Goal: Transaction & Acquisition: Book appointment/travel/reservation

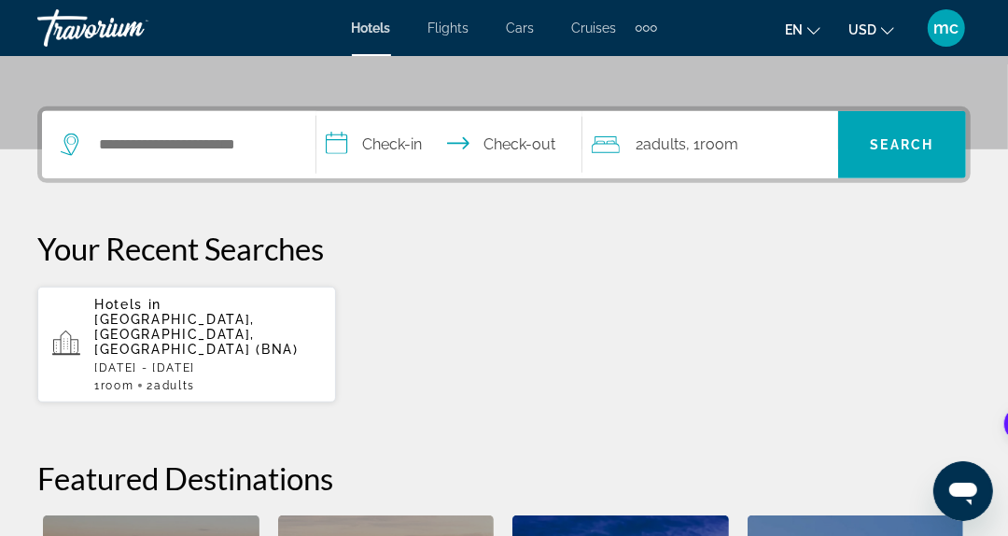
scroll to position [467, 0]
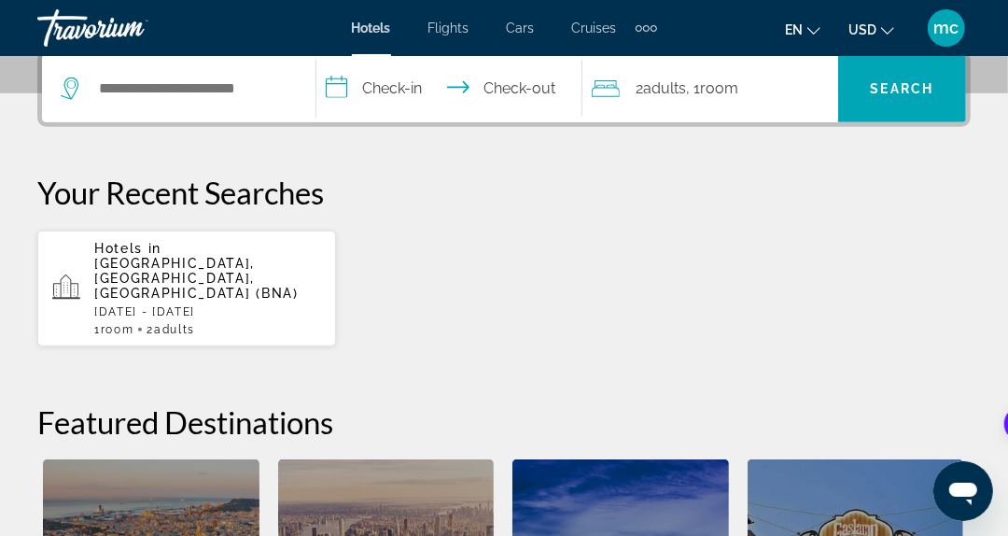
click at [145, 266] on span "Nashville, TN, United States (BNA)" at bounding box center [196, 278] width 204 height 45
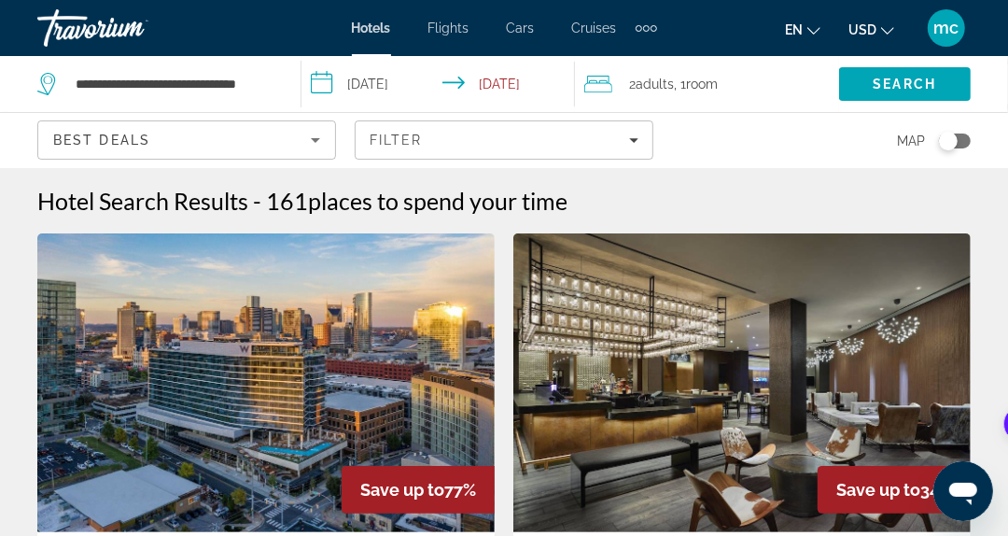
click at [175, 150] on div "Best Deals" at bounding box center [186, 147] width 267 height 52
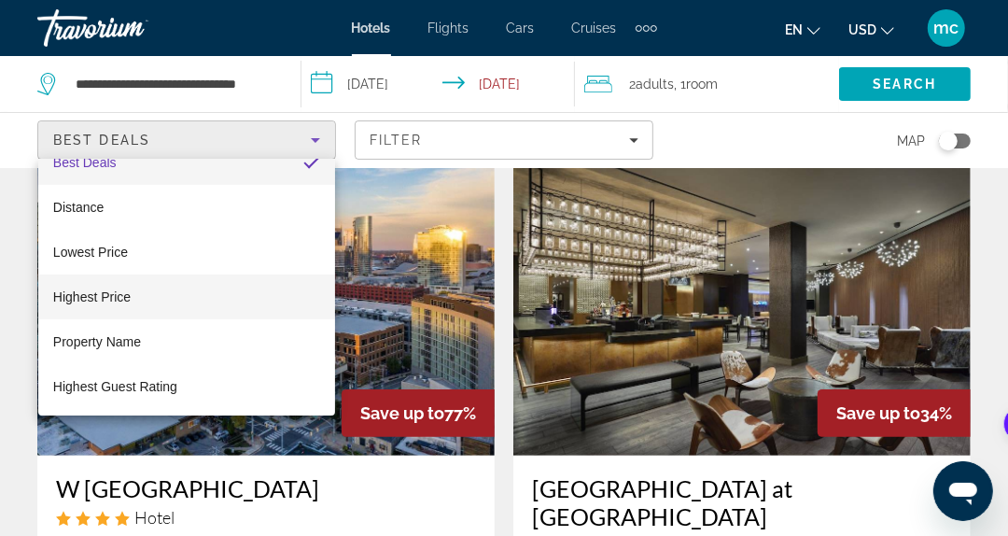
scroll to position [93, 0]
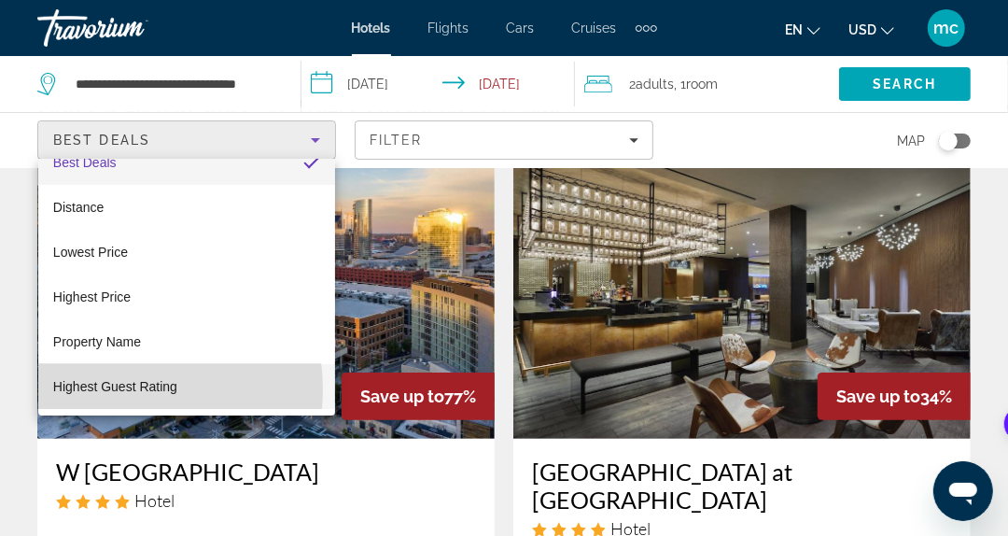
click at [115, 388] on span "Highest Guest Rating" at bounding box center [115, 386] width 124 height 15
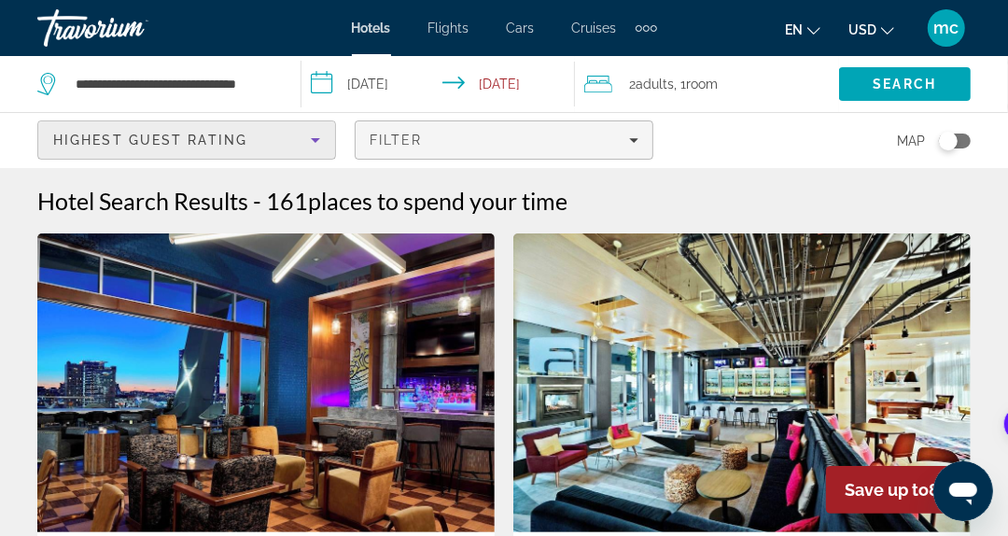
click at [538, 159] on span "Filters" at bounding box center [504, 140] width 297 height 45
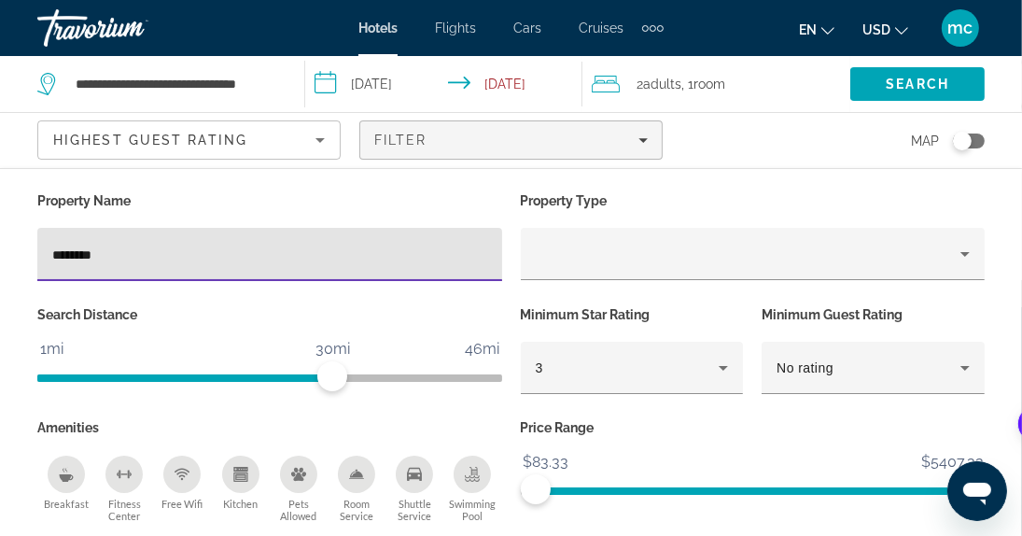
type input "********"
click at [921, 83] on span "Search" at bounding box center [917, 84] width 63 height 15
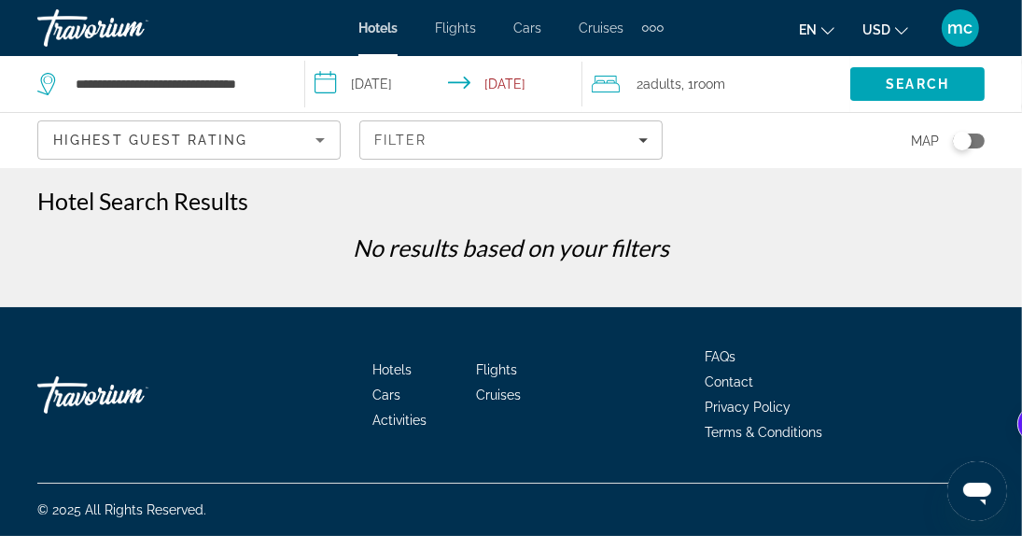
click at [254, 141] on div "Highest Guest Rating" at bounding box center [184, 140] width 262 height 22
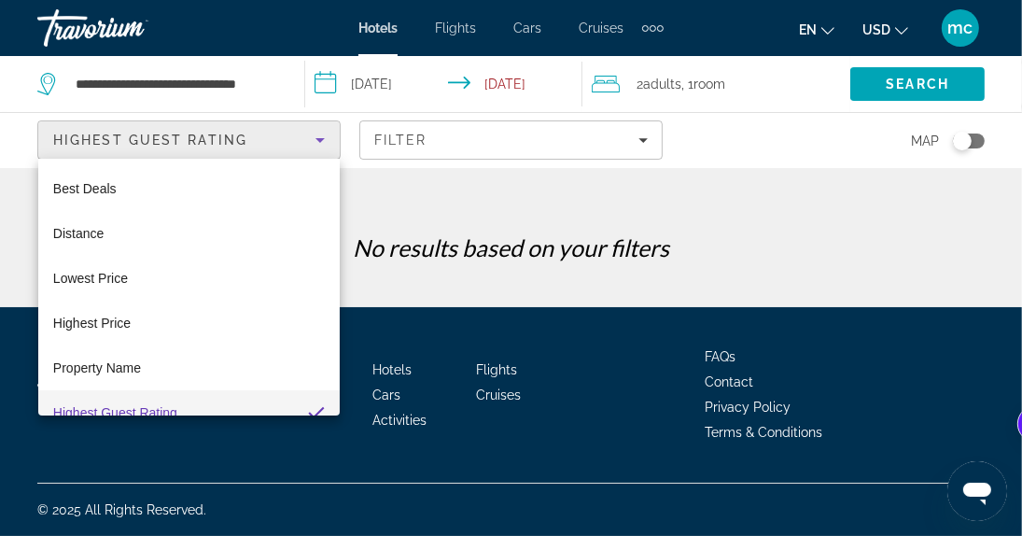
scroll to position [20, 0]
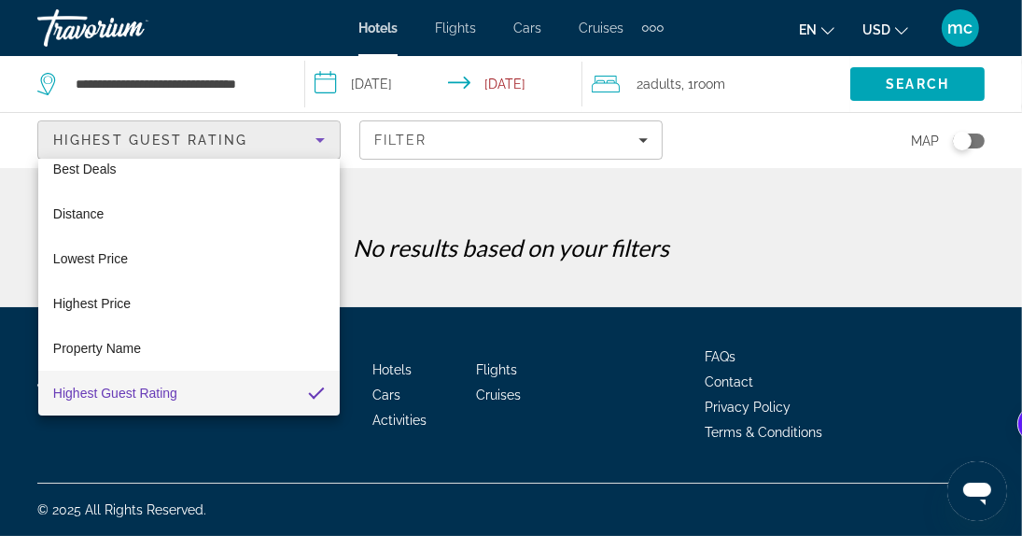
click at [156, 387] on span "Highest Guest Rating" at bounding box center [115, 393] width 124 height 15
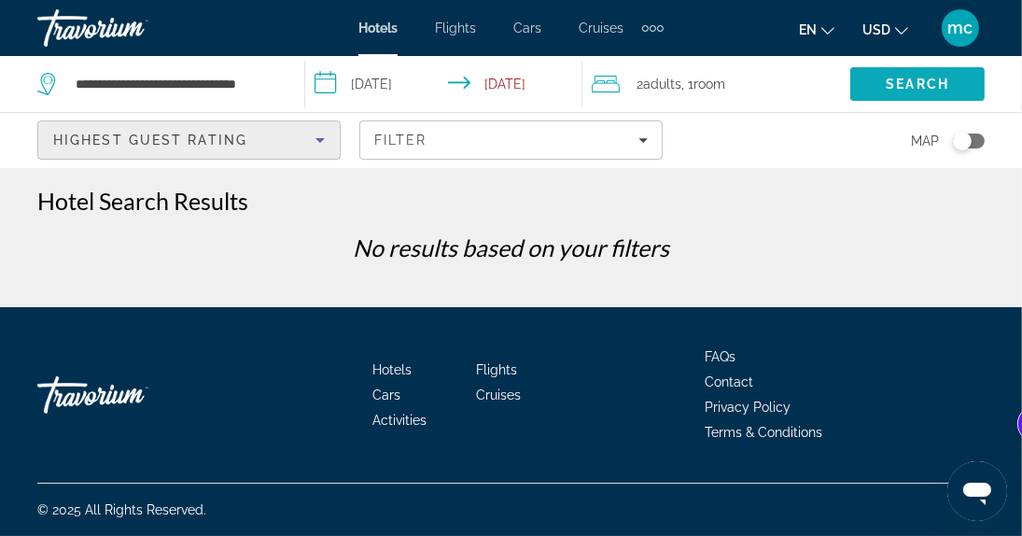
click at [898, 85] on span "Search" at bounding box center [917, 84] width 63 height 15
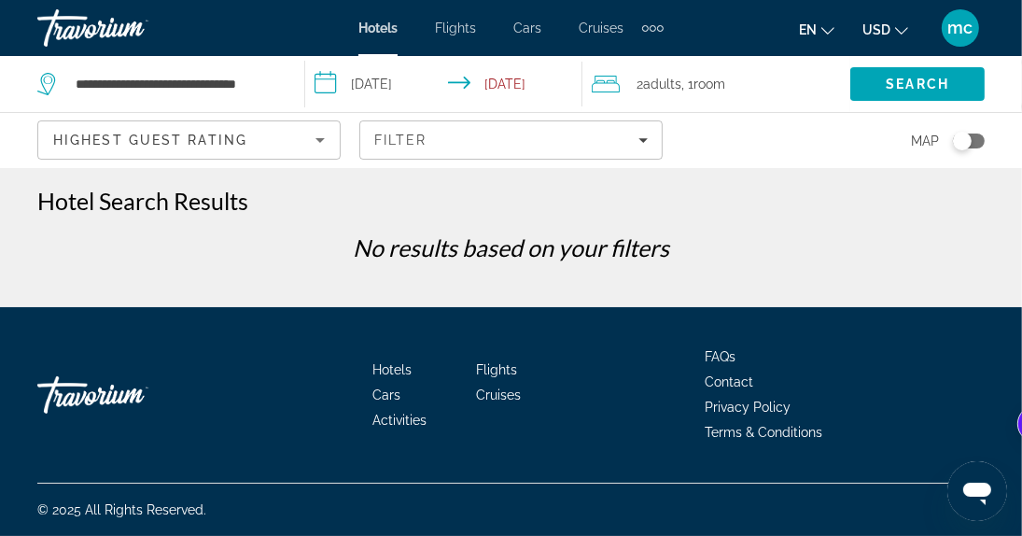
click at [179, 135] on span "Highest Guest Rating" at bounding box center [150, 140] width 194 height 15
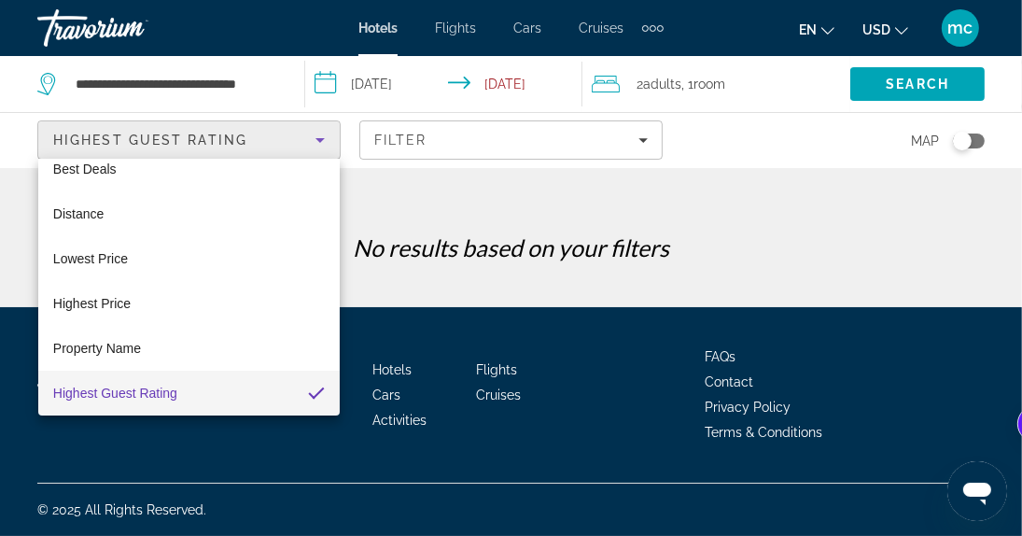
click at [428, 132] on div at bounding box center [511, 268] width 1022 height 536
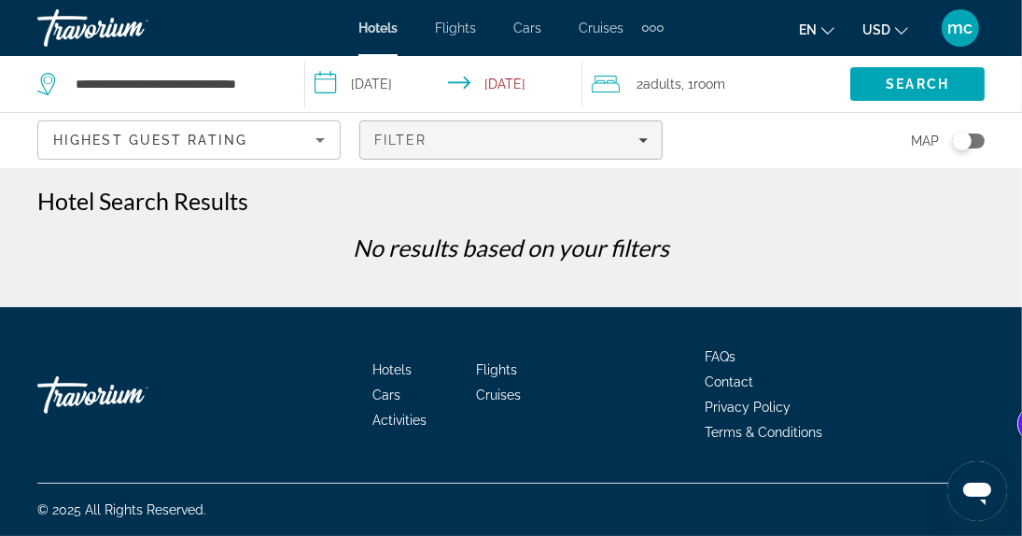
click at [429, 138] on div "Filter" at bounding box center [511, 140] width 274 height 15
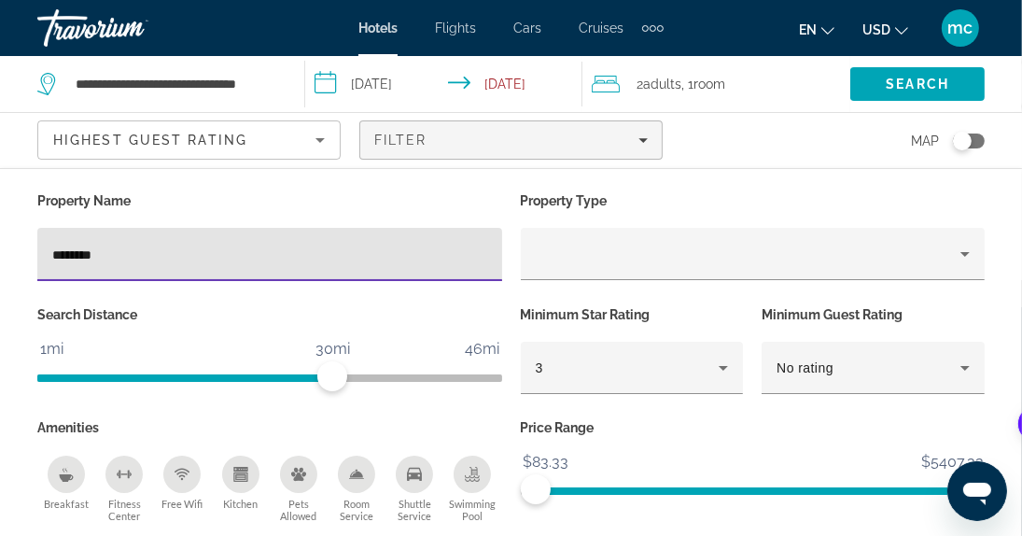
drag, startPoint x: 98, startPoint y: 254, endPoint x: 0, endPoint y: 243, distance: 98.7
click at [0, 243] on div "Property Name ******** Property Type Search Distance 1mi 46mi 30mi Minimum Star…" at bounding box center [511, 381] width 1022 height 387
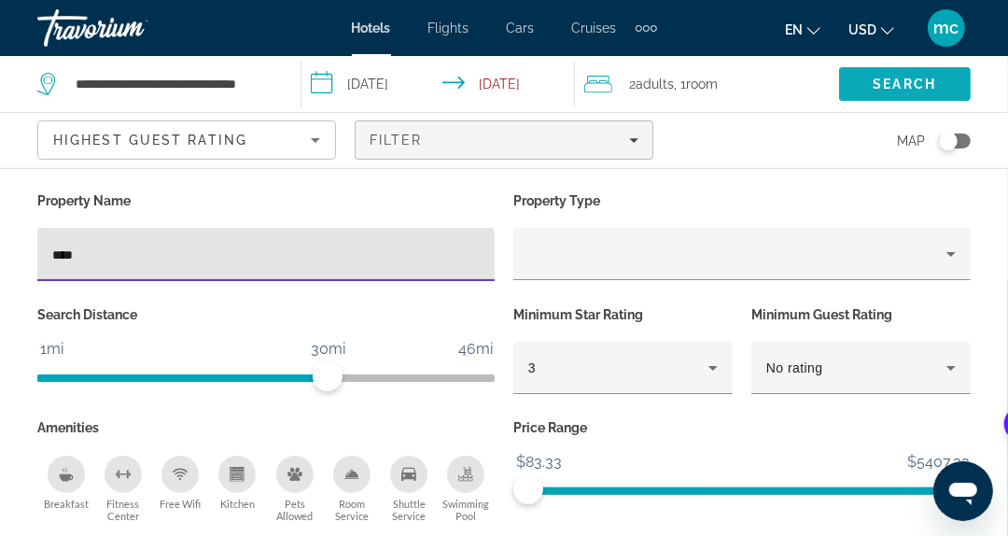
type input "****"
click at [927, 81] on span "Search" at bounding box center [904, 84] width 63 height 15
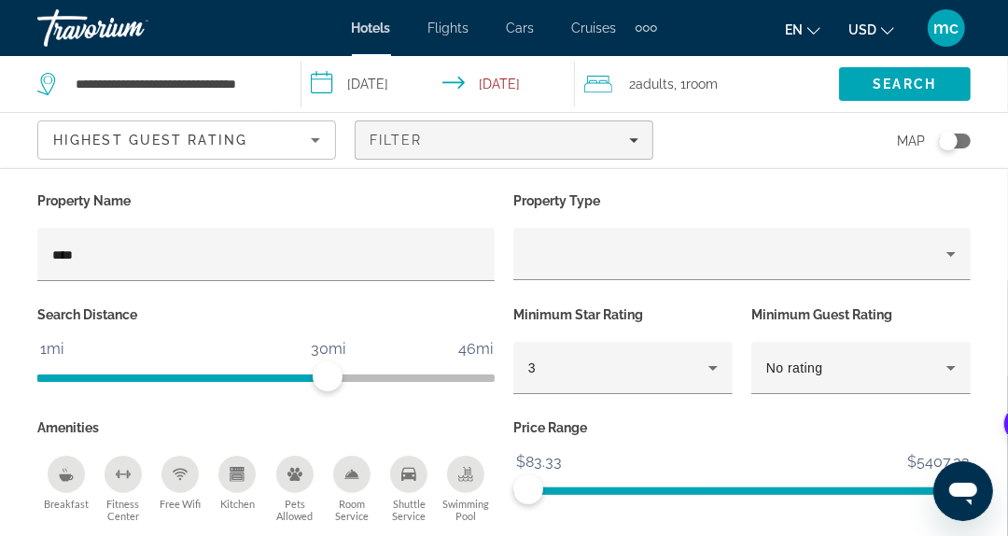
scroll to position [653, 0]
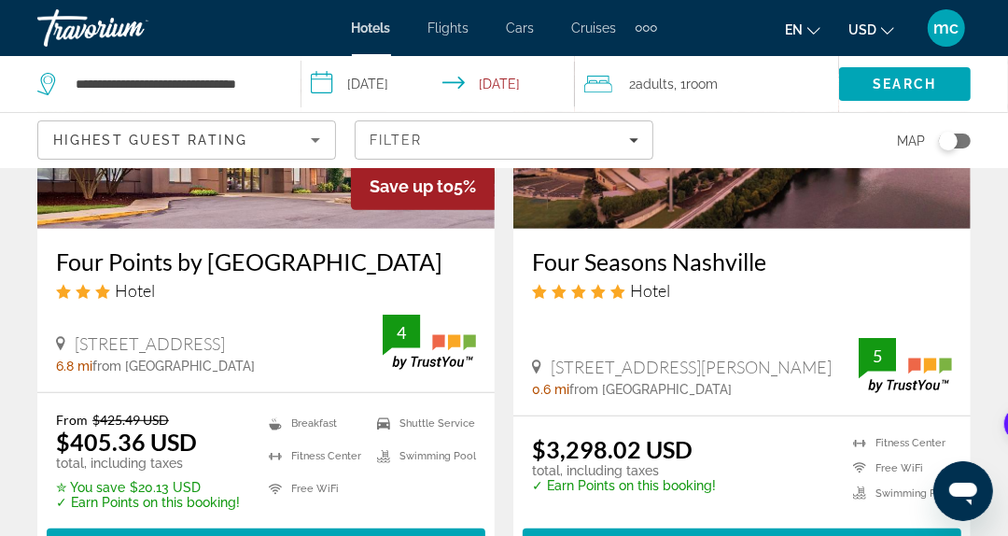
scroll to position [373, 0]
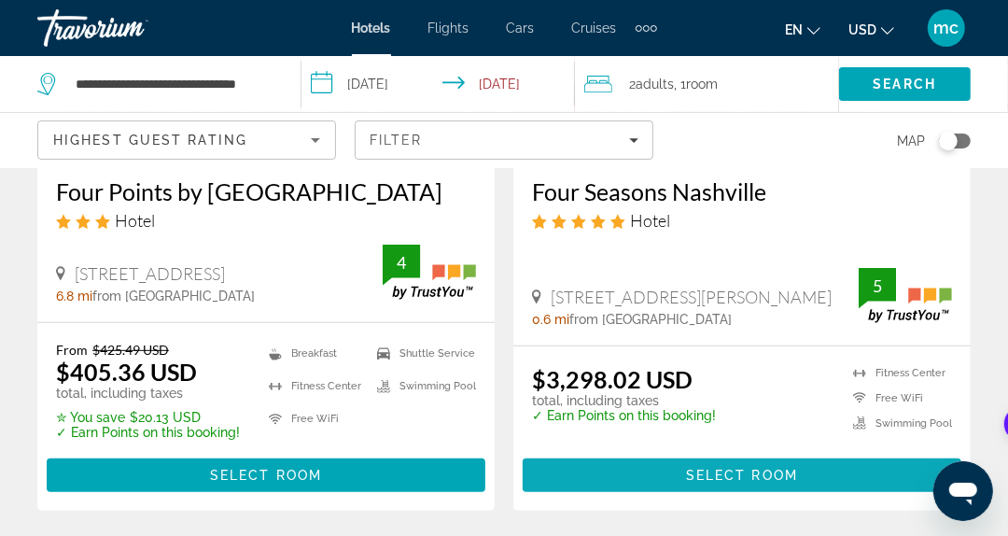
click at [750, 483] on span "Select Room" at bounding box center [742, 475] width 112 height 15
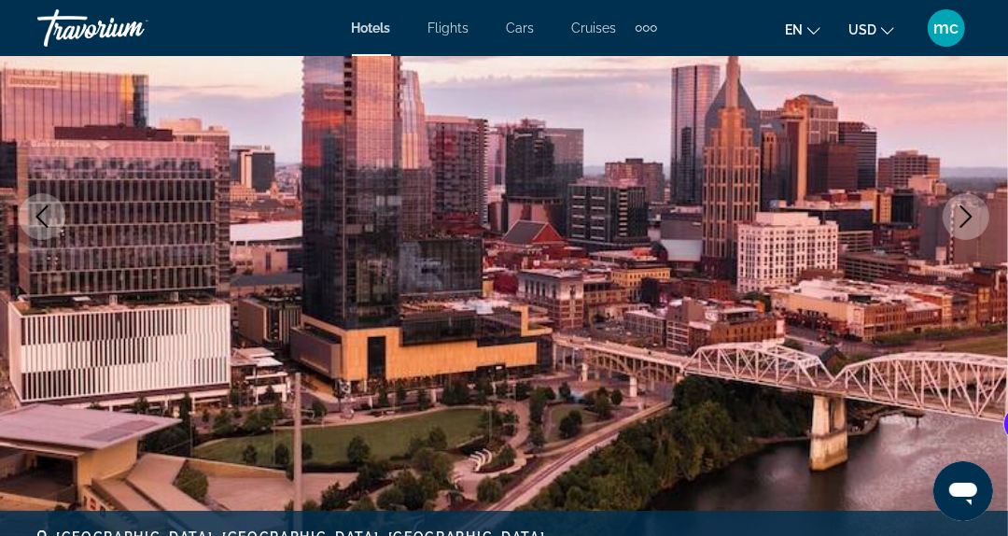
scroll to position [280, 0]
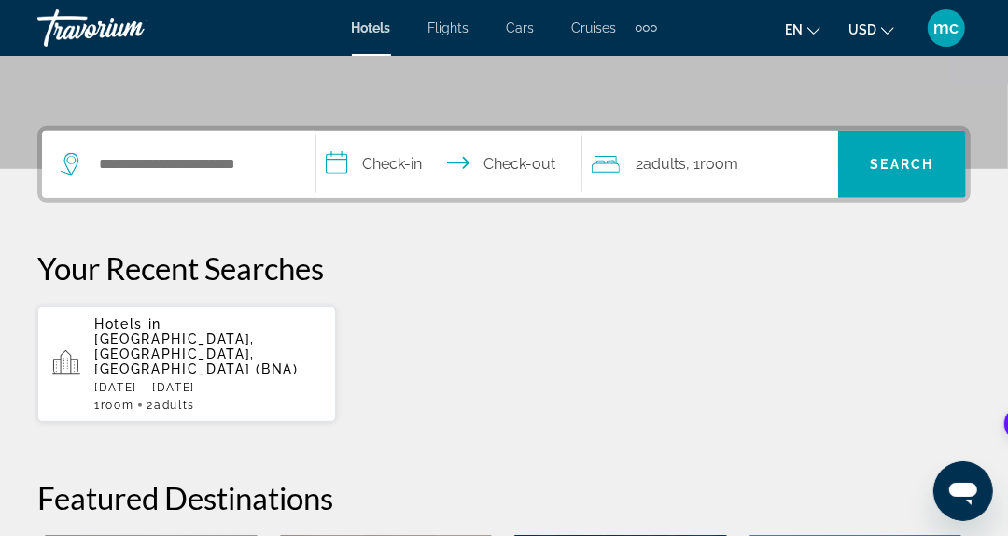
scroll to position [467, 0]
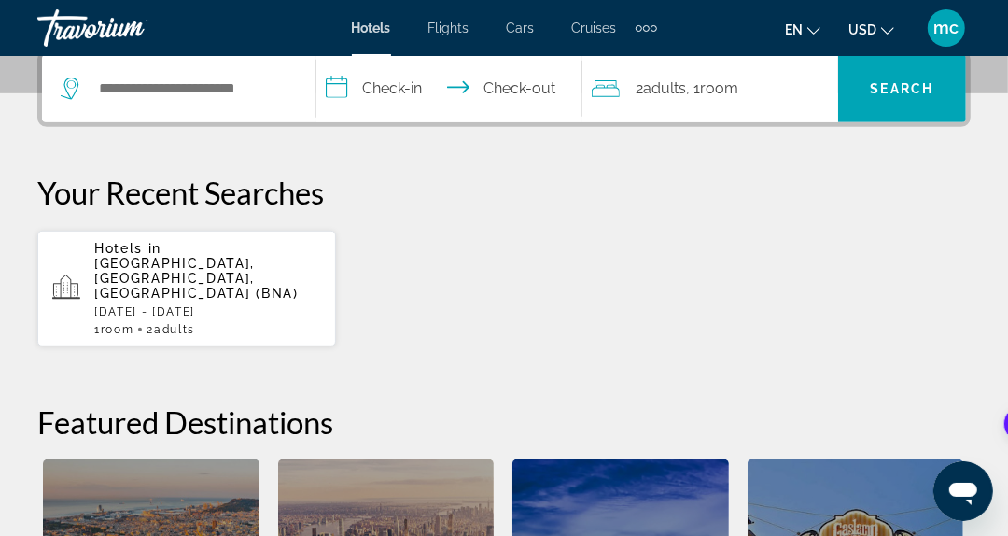
click at [193, 260] on span "[GEOGRAPHIC_DATA], [GEOGRAPHIC_DATA], [GEOGRAPHIC_DATA] (BNA)" at bounding box center [196, 278] width 204 height 45
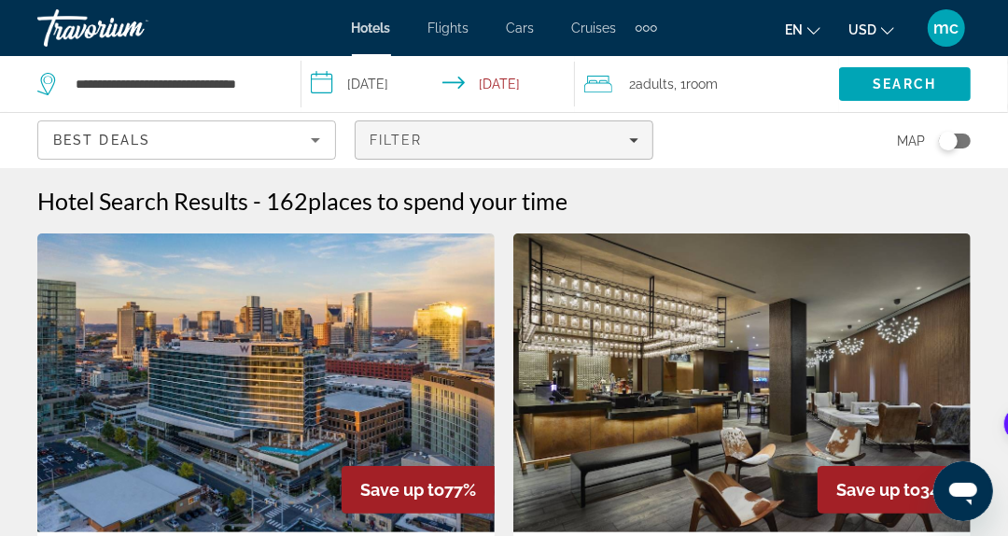
click at [523, 138] on div "Filter" at bounding box center [504, 140] width 269 height 15
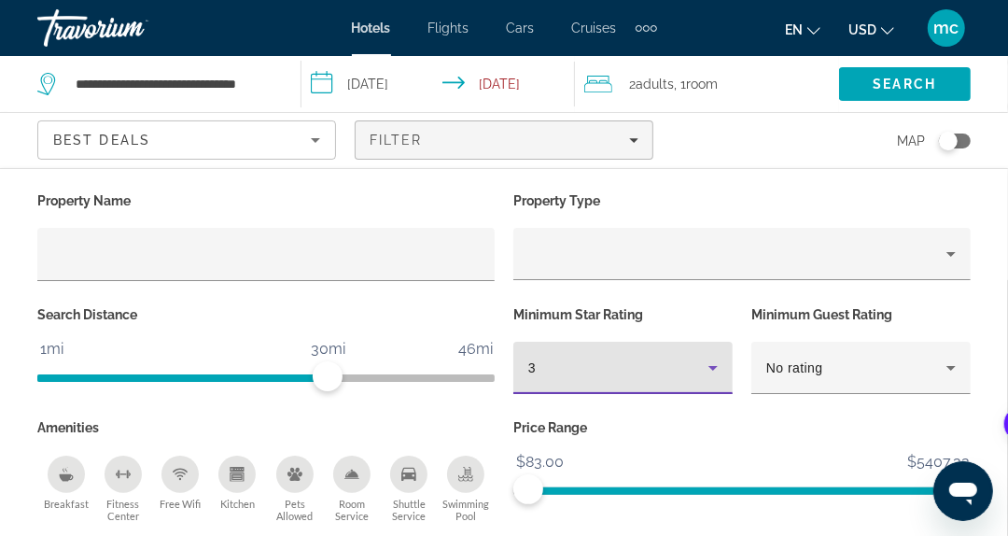
click at [661, 370] on div "3" at bounding box center [618, 368] width 180 height 22
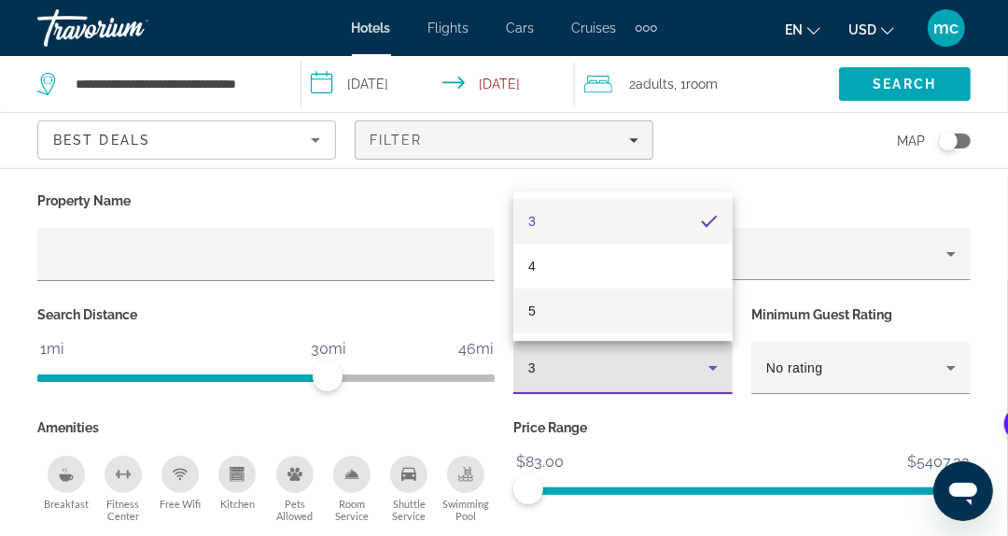
click at [573, 310] on mat-option "5" at bounding box center [622, 310] width 219 height 45
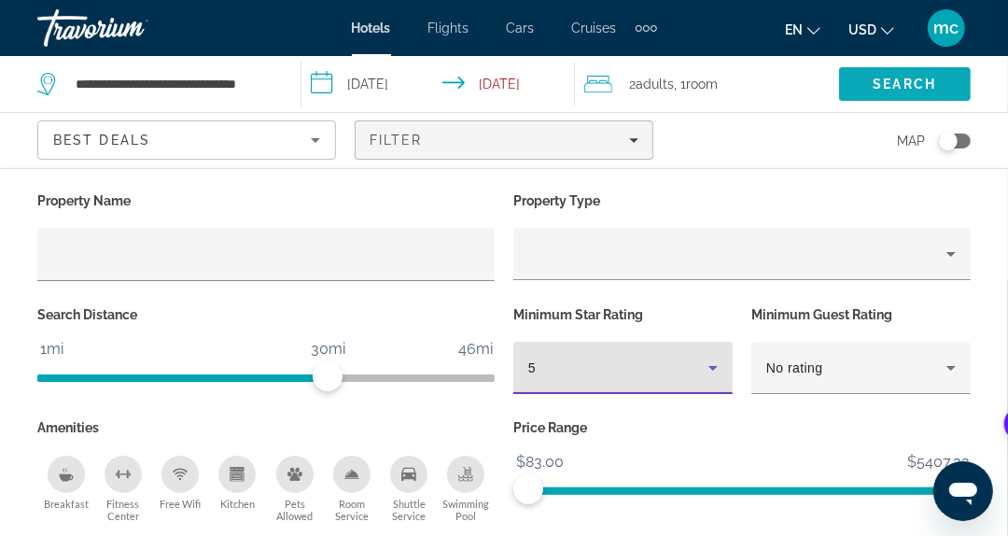
click at [905, 77] on span "Search" at bounding box center [904, 84] width 63 height 15
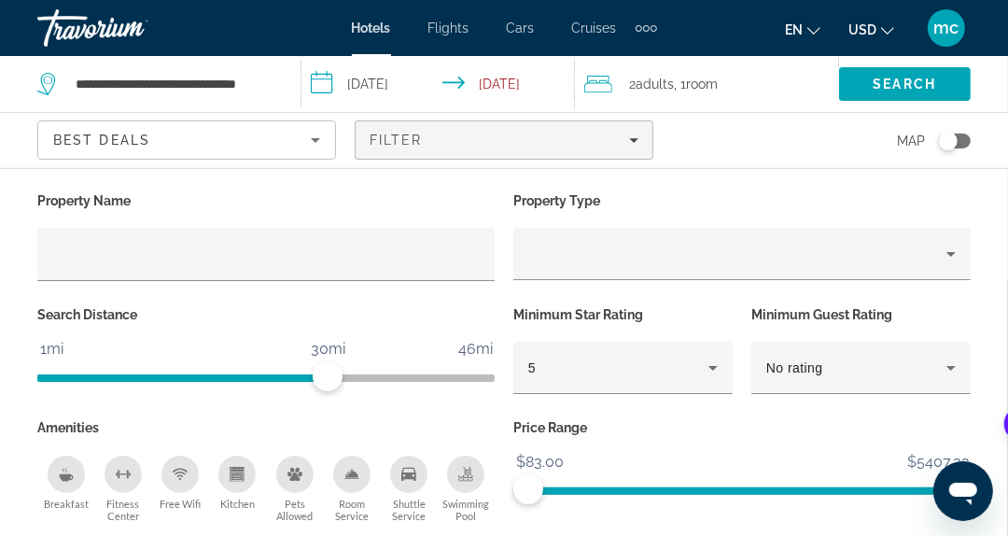
scroll to position [467, 0]
click at [920, 87] on span "Search" at bounding box center [904, 84] width 63 height 15
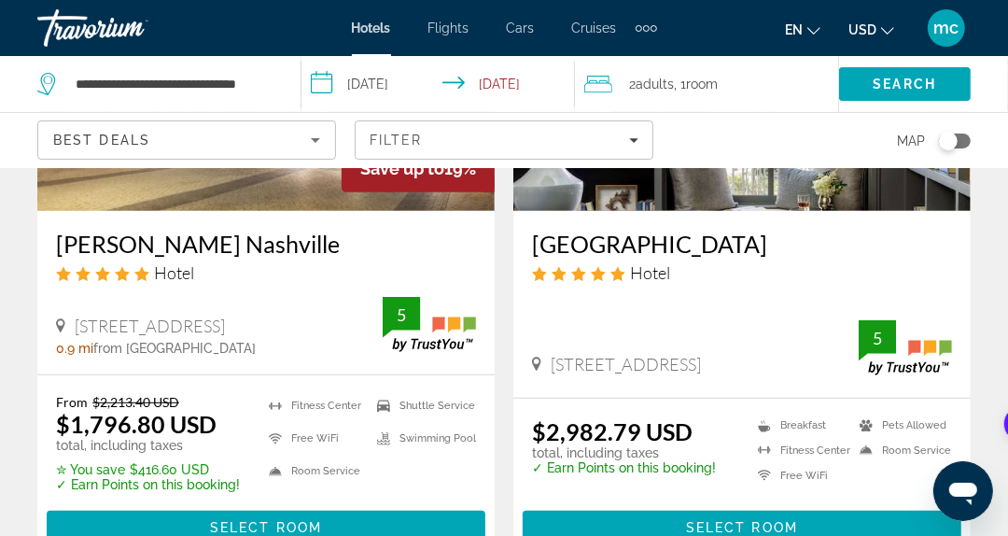
scroll to position [373, 0]
